Goal: Find specific page/section: Find specific page/section

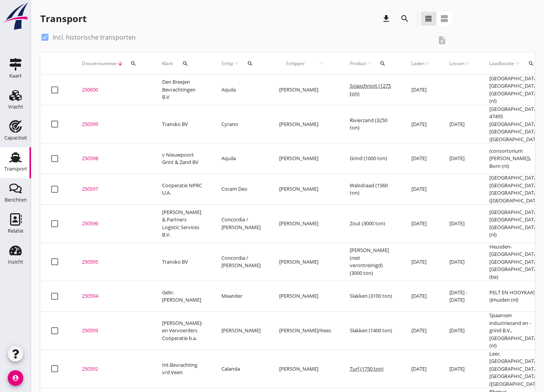
click at [247, 64] on icon "search" at bounding box center [250, 64] width 6 height 6
click at [258, 87] on input "Zoek op (scheeps)naam" at bounding box center [280, 86] width 81 height 12
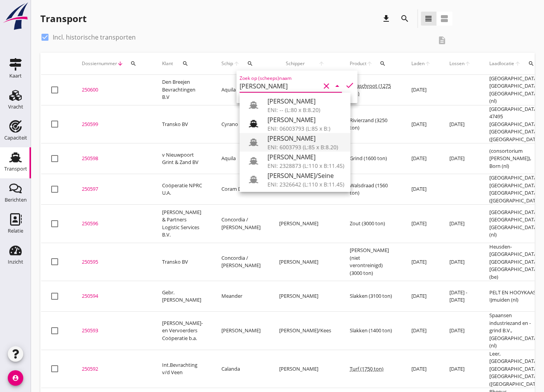
click at [300, 143] on div "ENI: 6003793 (L:85 x B:8.20)" at bounding box center [306, 147] width 77 height 8
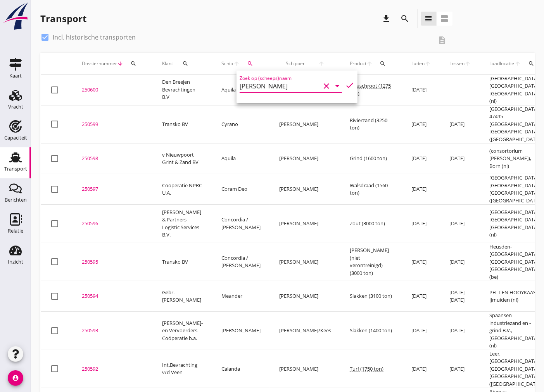
click at [347, 85] on icon "check" at bounding box center [349, 85] width 9 height 9
type input "[PERSON_NAME]"
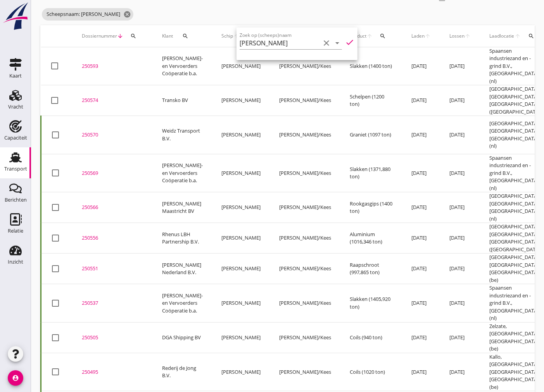
scroll to position [86, 0]
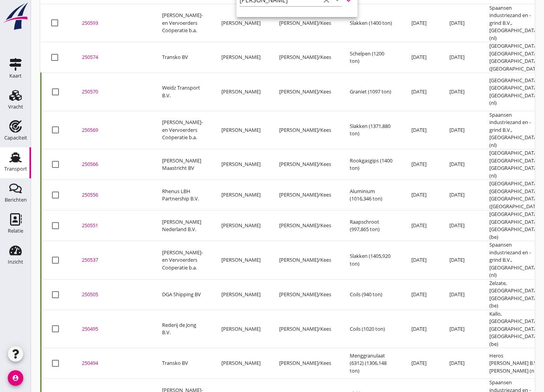
click at [93, 360] on div "250494" at bounding box center [113, 364] width 62 height 8
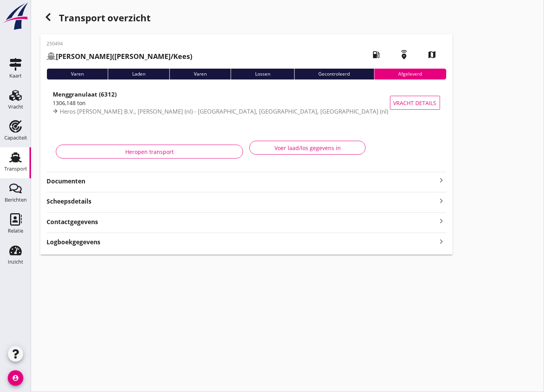
click at [128, 187] on div "250494 [PERSON_NAME] ([PERSON_NAME]/Kees) local_gas_station emergency_share map…" at bounding box center [246, 144] width 412 height 221
click at [130, 184] on strong "Documenten" at bounding box center [242, 181] width 391 height 9
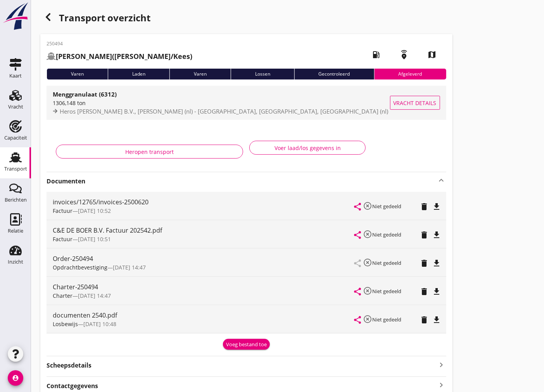
click at [161, 99] on div "Menggranulaat (6312)" at bounding box center [222, 94] width 338 height 9
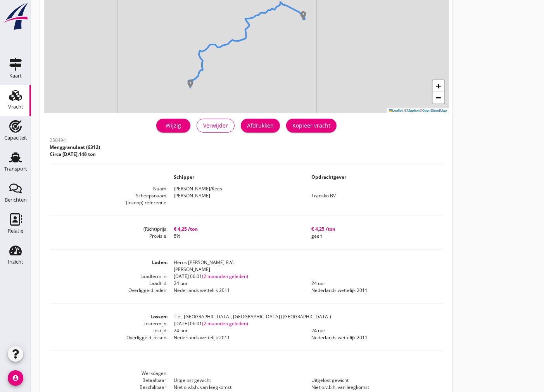
scroll to position [123, 0]
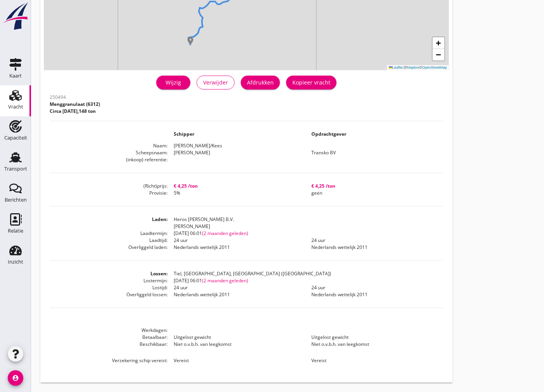
click at [107, 114] on div "250494 Menggranulaat (6312) Circa [DATE],148 ton" at bounding box center [247, 106] width 394 height 29
drag, startPoint x: 176, startPoint y: 119, endPoint x: 51, endPoint y: 83, distance: 130.0
click at [51, 83] on div "+ − Leaflet | © Mapbox © OpenStreetMap warning Het transport heeft al een afges…" at bounding box center [246, 150] width 412 height 465
